Goal: Task Accomplishment & Management: Manage account settings

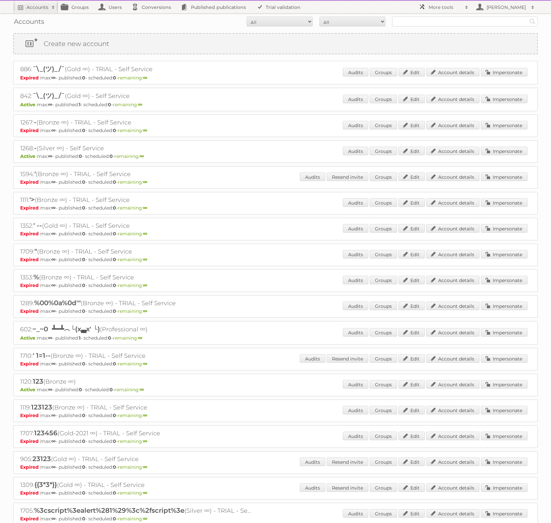
click at [460, 4] on h2 "More tools" at bounding box center [444, 7] width 33 height 7
click at [447, 58] on link "Sidekiq Web" at bounding box center [447, 58] width 65 height 10
click at [453, 13] on link "More tools" at bounding box center [443, 7] width 56 height 13
click at [444, 86] on link "Beta Features" at bounding box center [447, 88] width 65 height 10
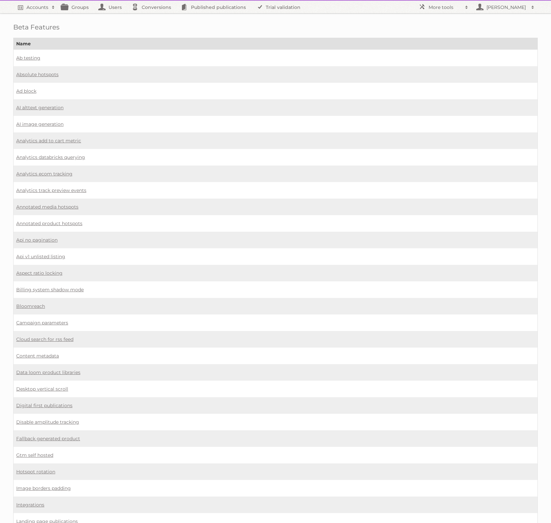
scroll to position [315, 0]
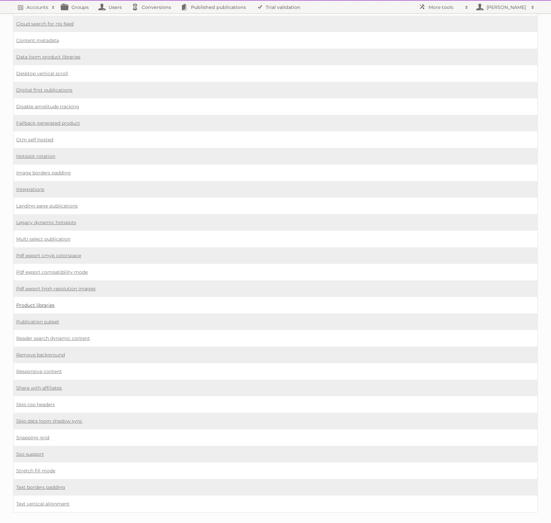
click at [48, 302] on link "Product libraries" at bounding box center [35, 305] width 38 height 6
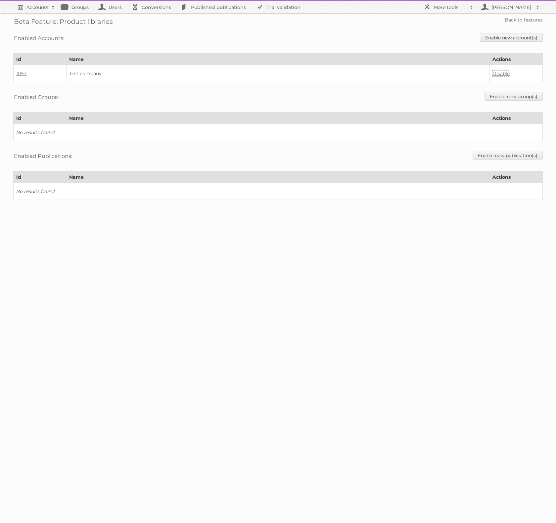
click at [506, 71] on link "Disable" at bounding box center [500, 73] width 17 height 6
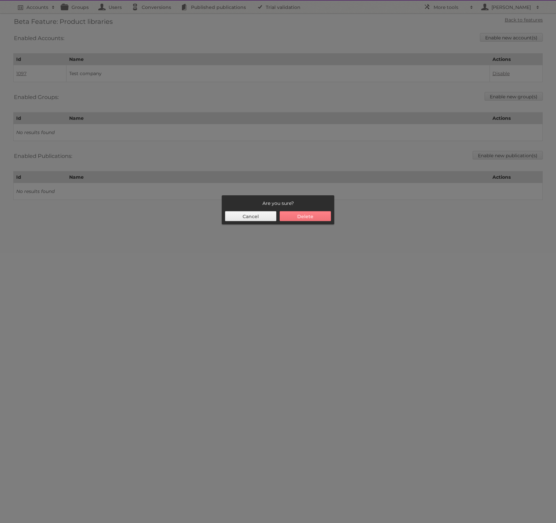
click at [305, 216] on button "Delete" at bounding box center [305, 216] width 51 height 10
